Goal: Information Seeking & Learning: Learn about a topic

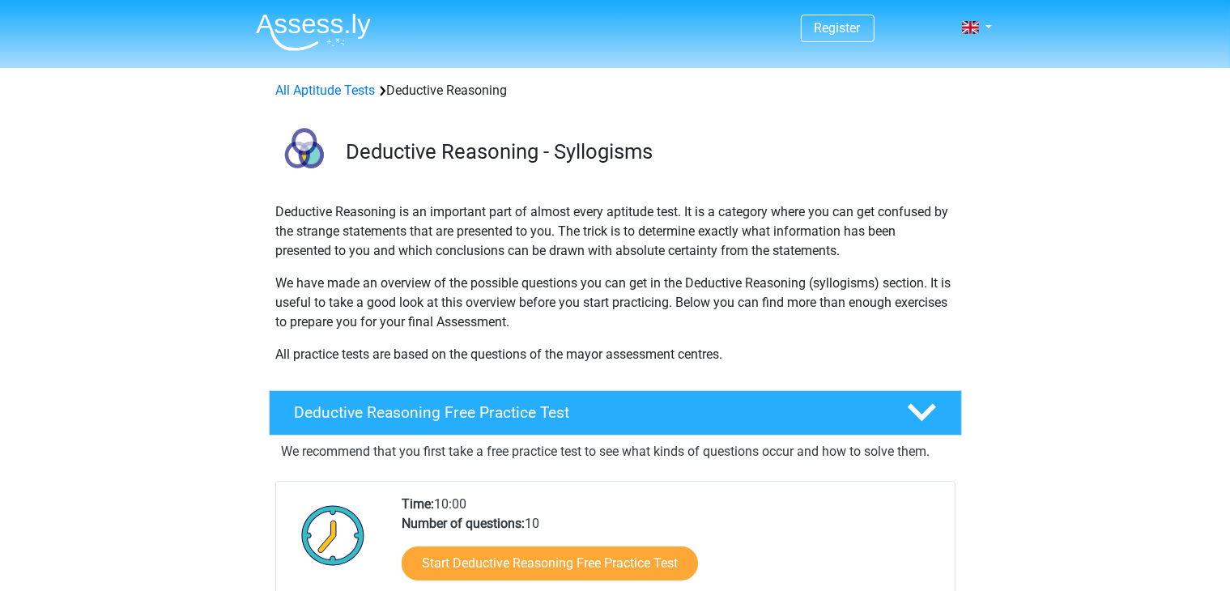
click at [324, 38] on img at bounding box center [313, 32] width 115 height 38
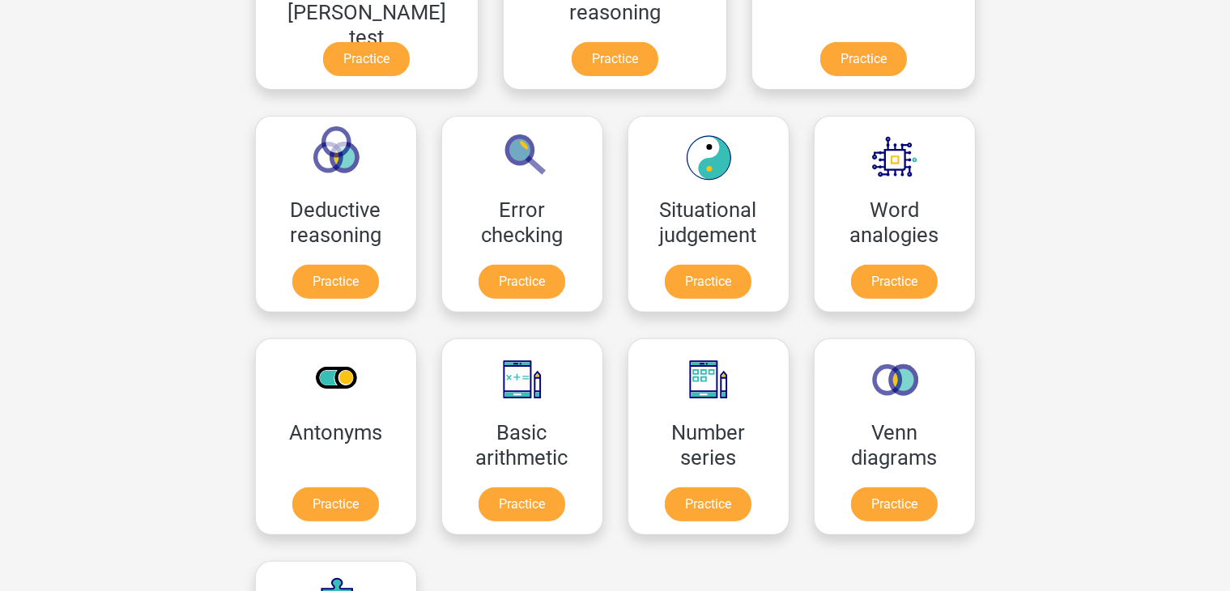
scroll to position [607, 0]
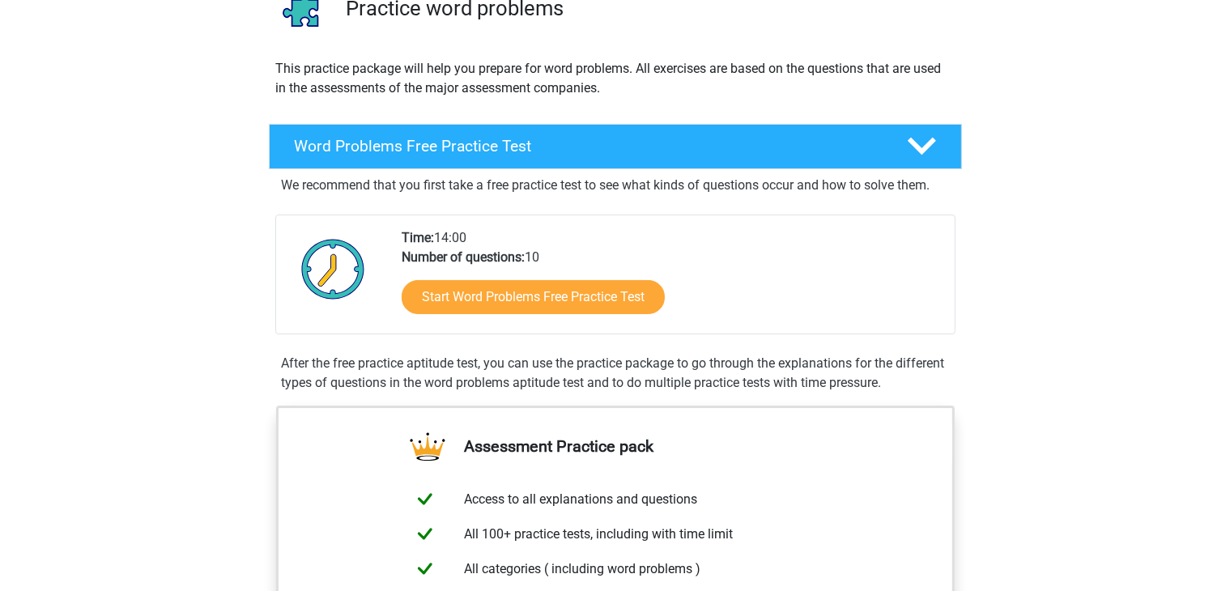
scroll to position [135, 0]
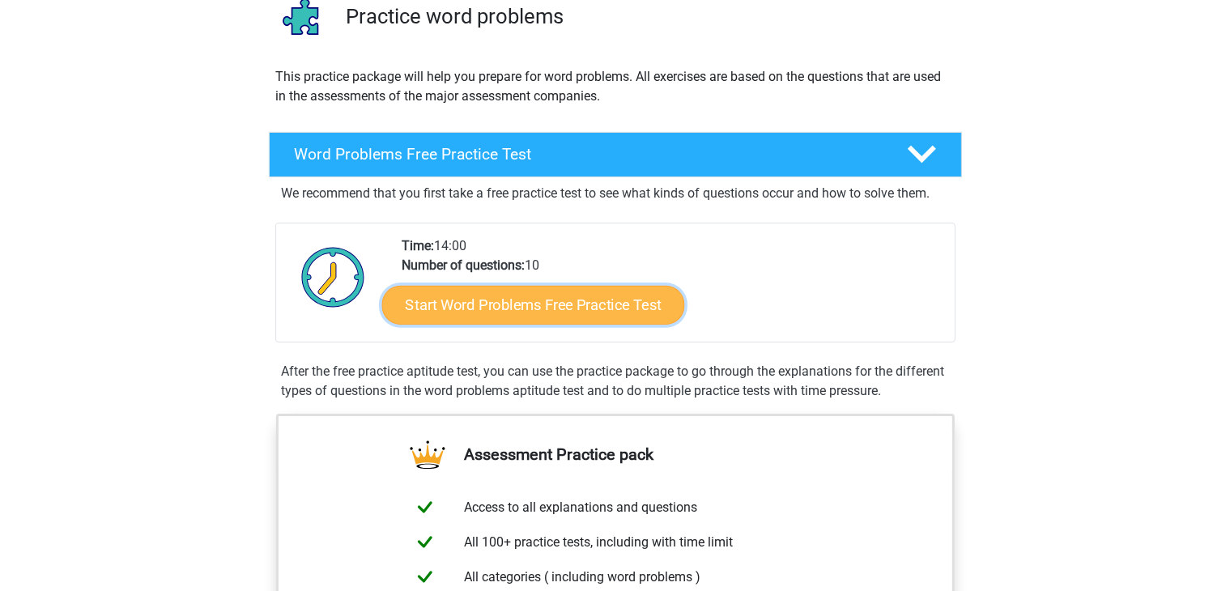
click at [581, 312] on link "Start Word Problems Free Practice Test" at bounding box center [532, 304] width 303 height 39
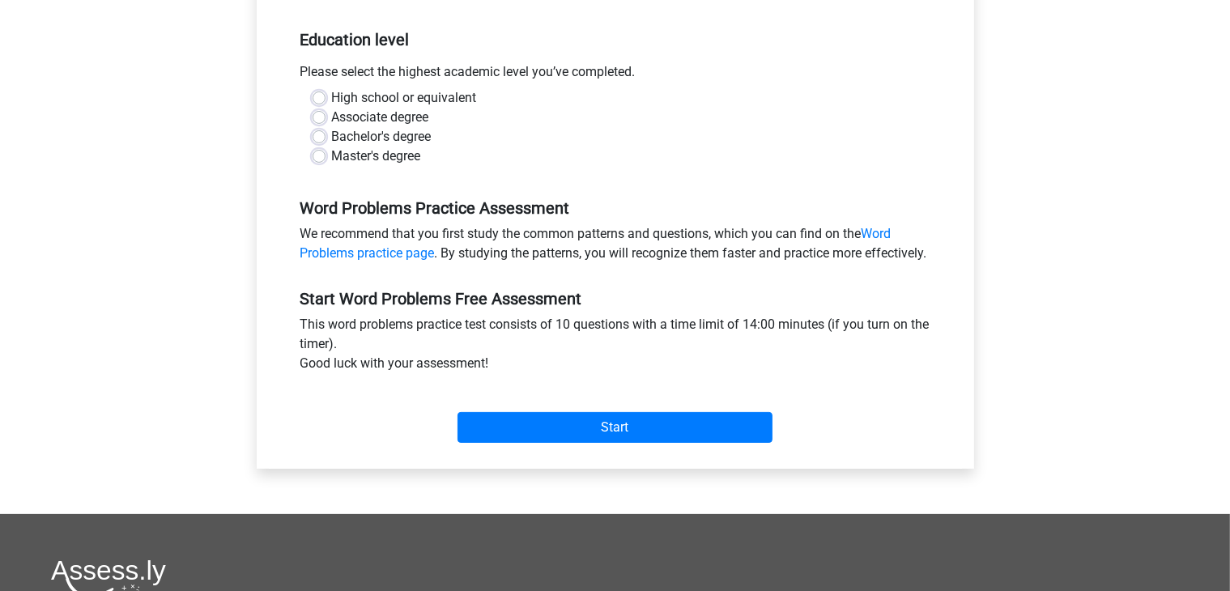
scroll to position [321, 0]
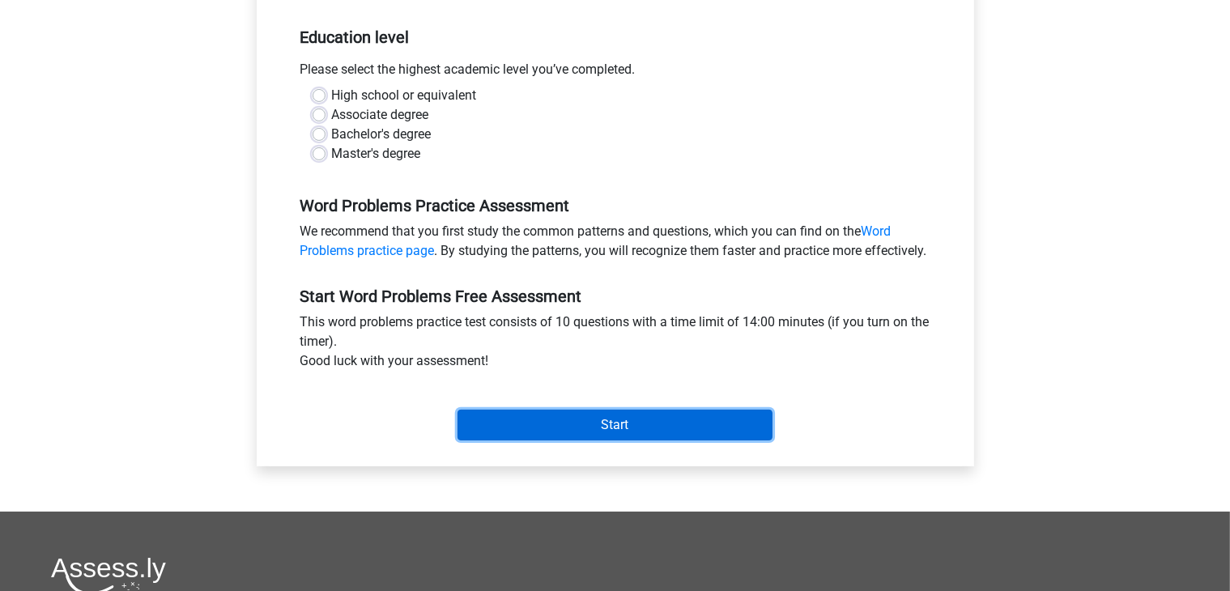
click at [593, 434] on input "Start" at bounding box center [614, 425] width 315 height 31
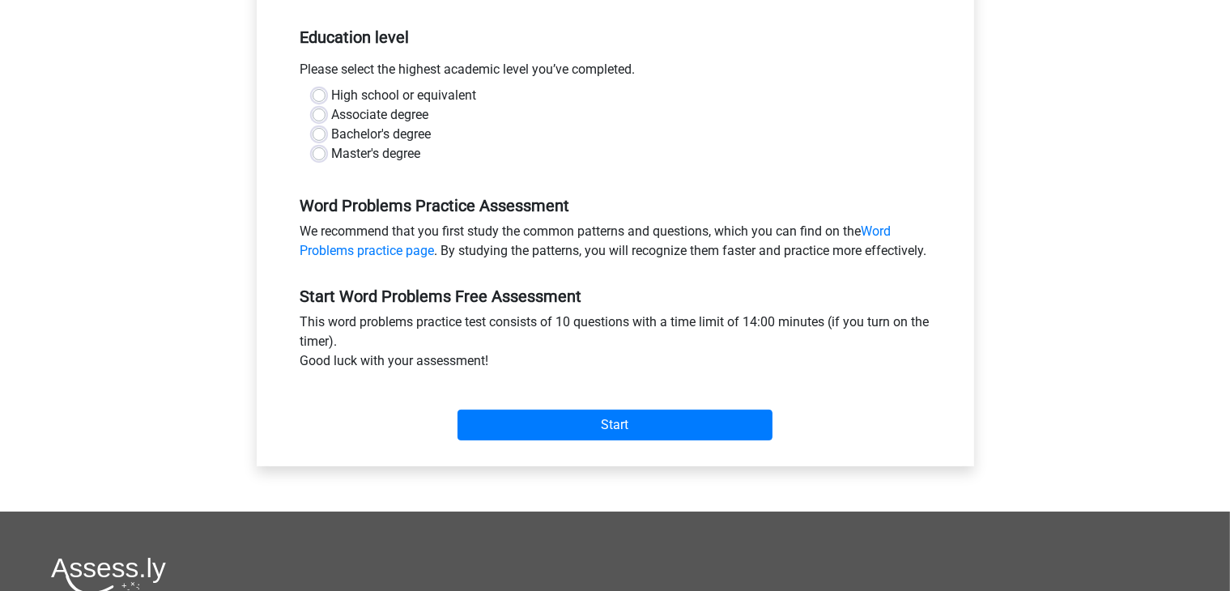
click at [453, 123] on div "Associate degree" at bounding box center [615, 114] width 606 height 19
click at [332, 91] on label "High school or equivalent" at bounding box center [404, 95] width 145 height 19
click at [322, 91] on input "High school or equivalent" at bounding box center [318, 94] width 13 height 16
radio input "true"
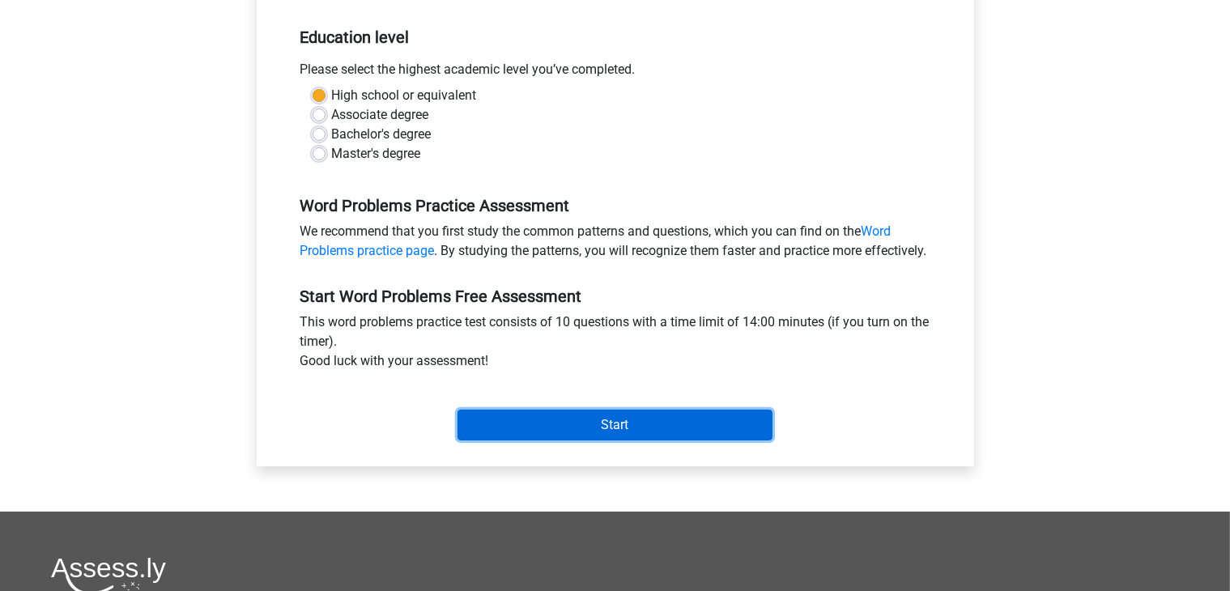
click at [582, 436] on input "Start" at bounding box center [614, 425] width 315 height 31
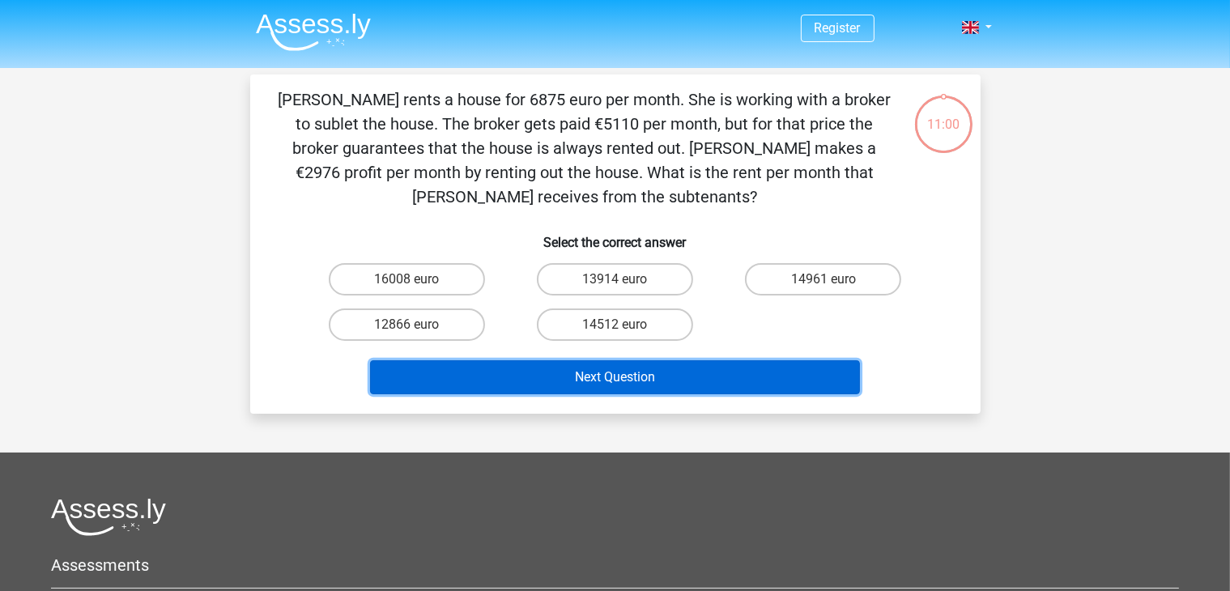
click at [655, 380] on button "Next Question" at bounding box center [615, 377] width 490 height 34
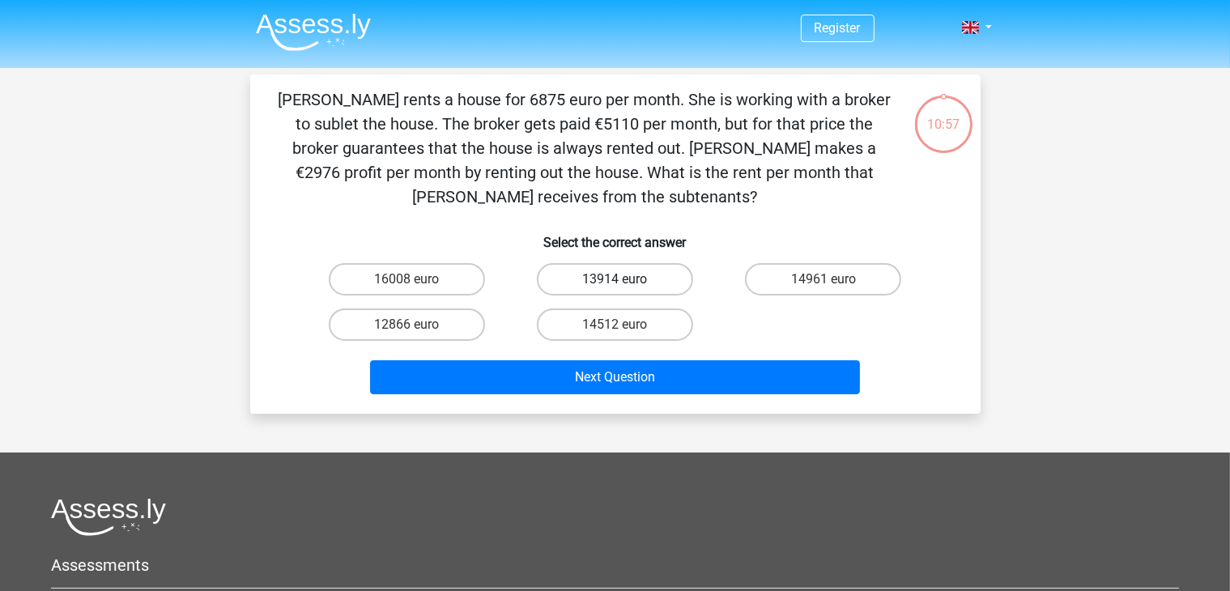
click at [612, 283] on label "13914 euro" at bounding box center [615, 279] width 156 height 32
click at [614, 283] on input "13914 euro" at bounding box center [619, 284] width 11 height 11
radio input "true"
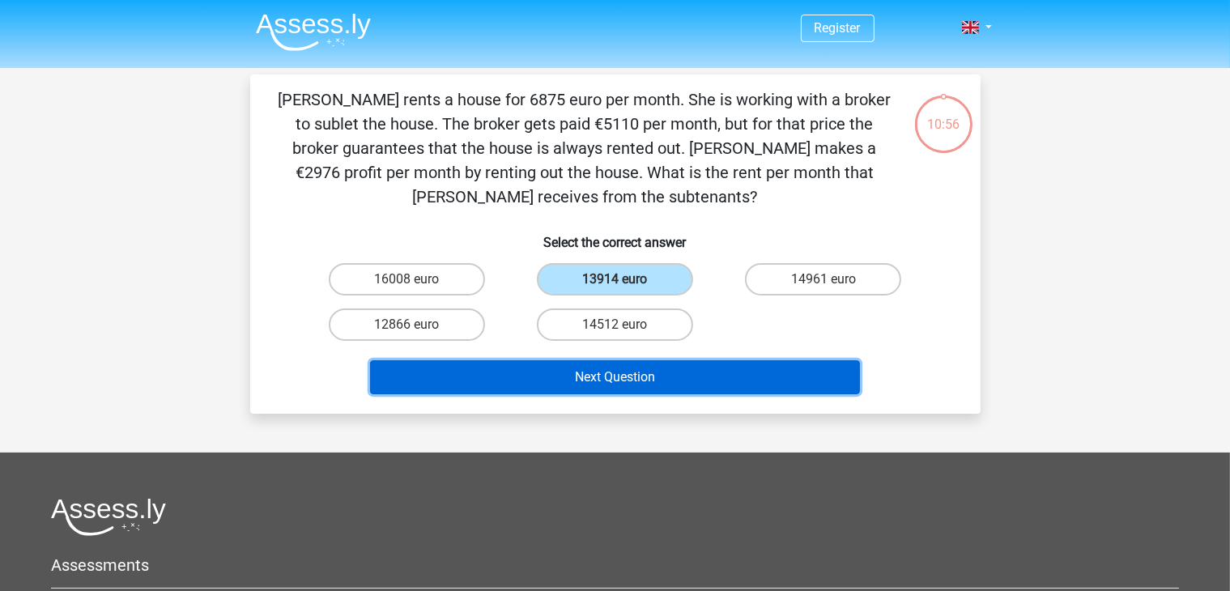
click at [617, 370] on button "Next Question" at bounding box center [615, 377] width 490 height 34
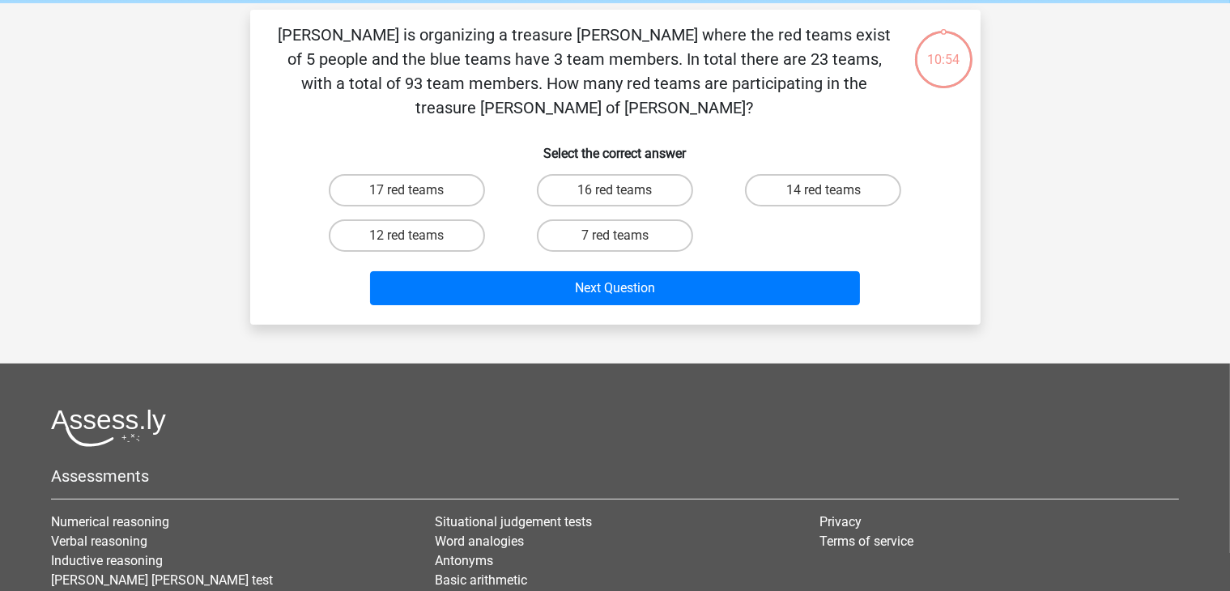
scroll to position [74, 0]
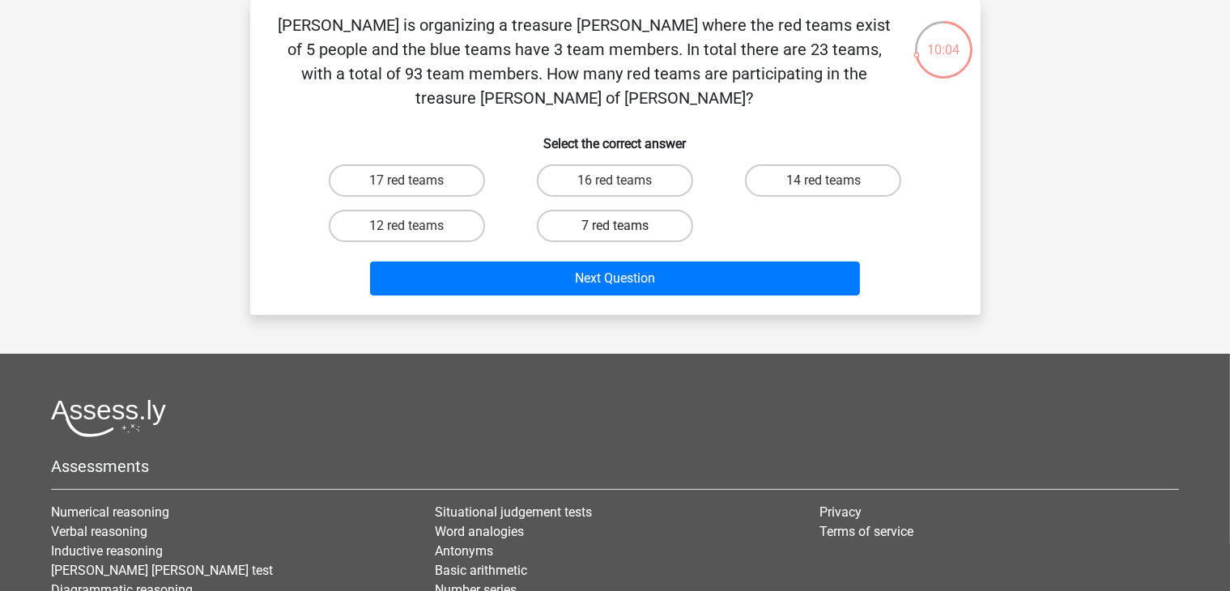
click at [593, 210] on label "7 red teams" at bounding box center [615, 226] width 156 height 32
click at [614, 226] on input "7 red teams" at bounding box center [619, 231] width 11 height 11
radio input "true"
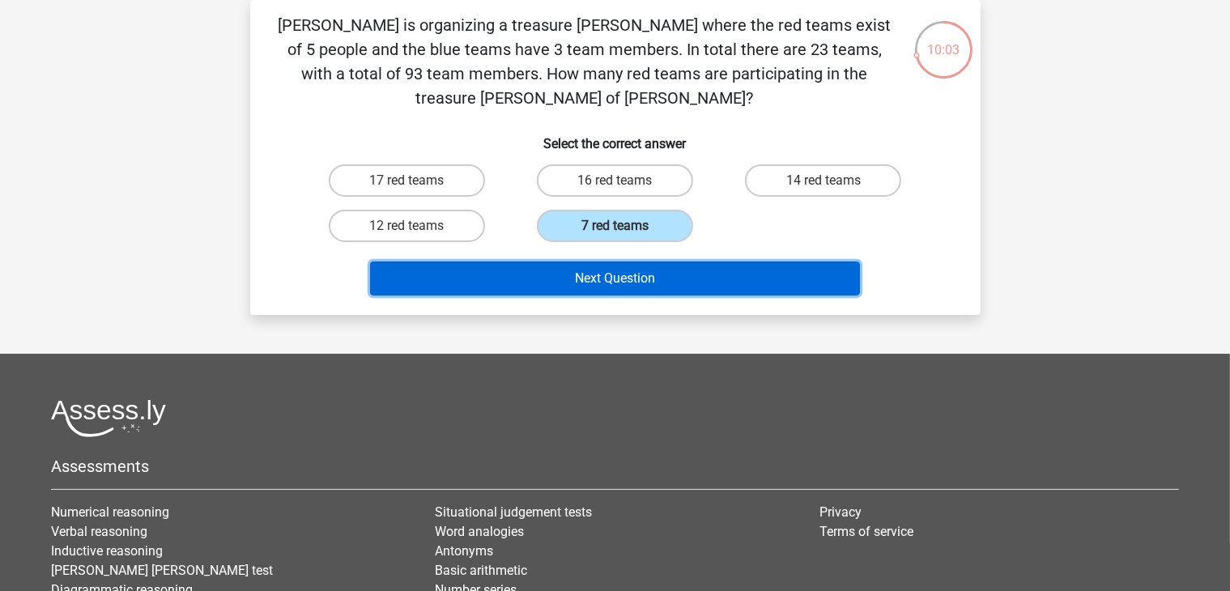
click at [620, 261] on button "Next Question" at bounding box center [615, 278] width 490 height 34
